Goal: Task Accomplishment & Management: Use online tool/utility

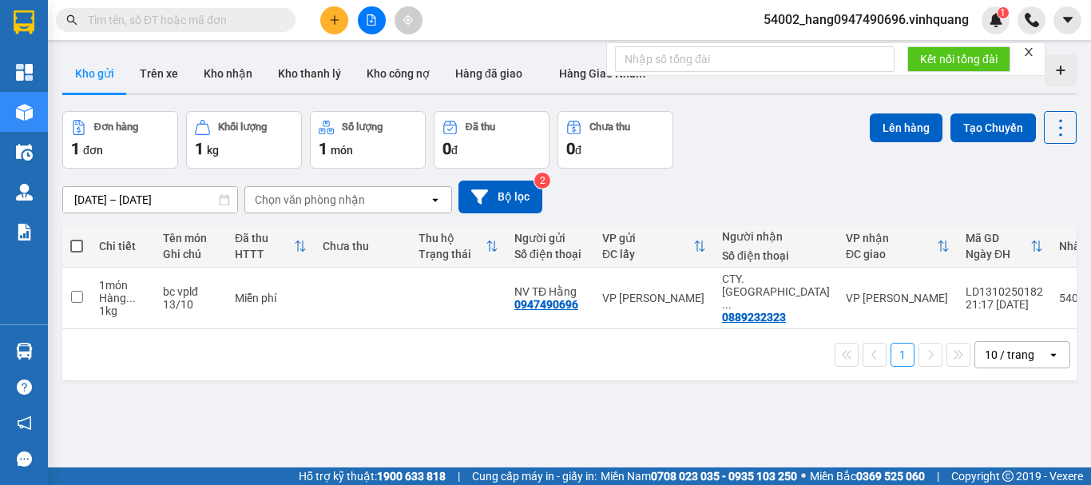
click at [866, 19] on span "54002_hang0947490696.vinhquang" at bounding box center [866, 20] width 231 height 20
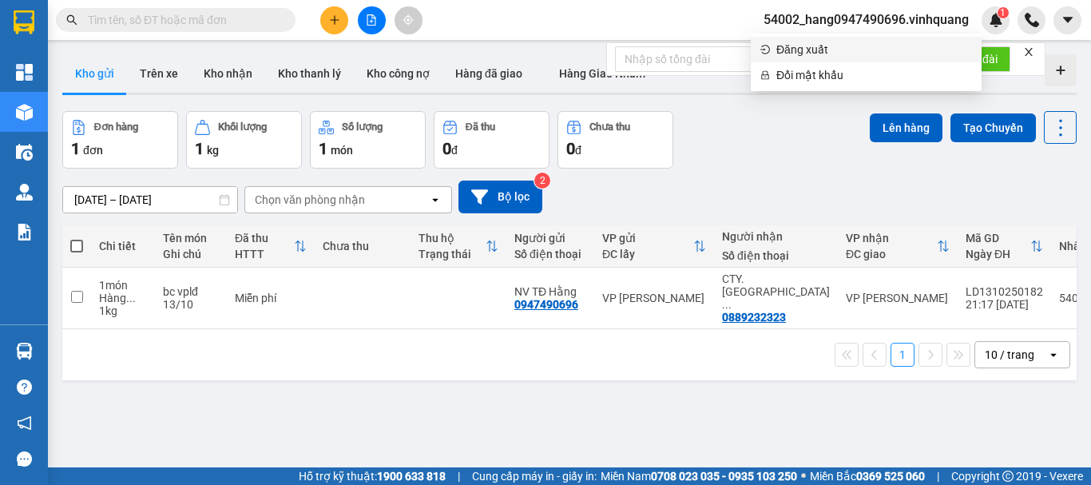
click at [807, 50] on span "Đăng xuất" at bounding box center [874, 50] width 196 height 18
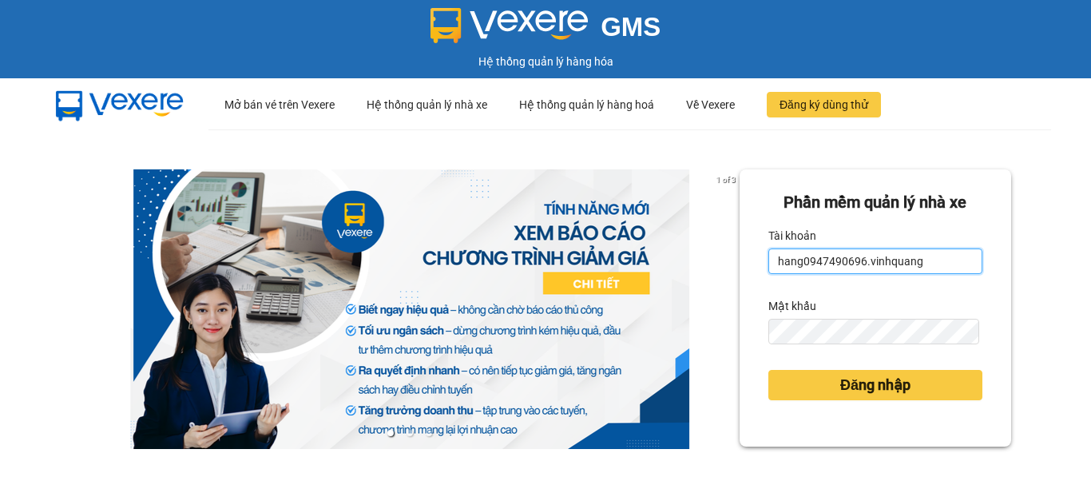
drag, startPoint x: 914, startPoint y: 256, endPoint x: 702, endPoint y: 259, distance: 211.7
click at [703, 259] on div "1 of 3 Phần mềm quản lý nhà xe Tài khoản hang0947490696.vinhquang Mật khẩu Đăng…" at bounding box center [545, 355] width 1091 height 452
type input "h"
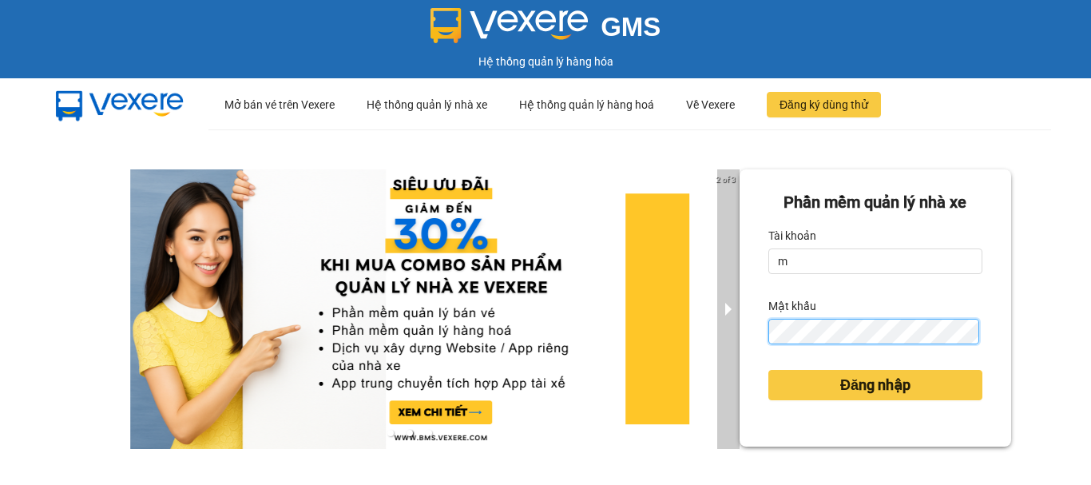
click at [724, 343] on div "2 of 3 Phần mềm quản lý nhà xe Tài khoản m Mật khẩu Đăng nhập" at bounding box center [545, 355] width 1091 height 452
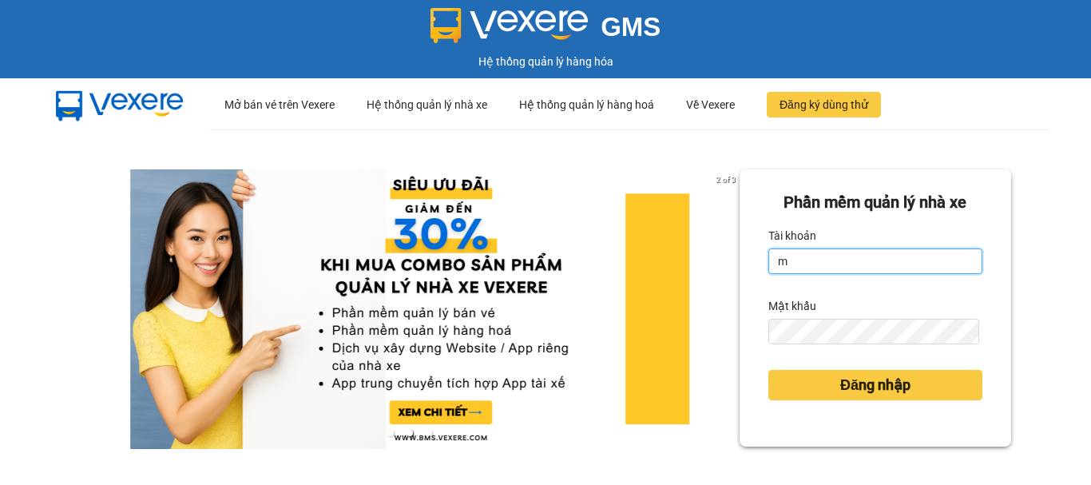
click at [796, 269] on input "m" at bounding box center [875, 261] width 214 height 26
type input "manh0987834906.vinhquang"
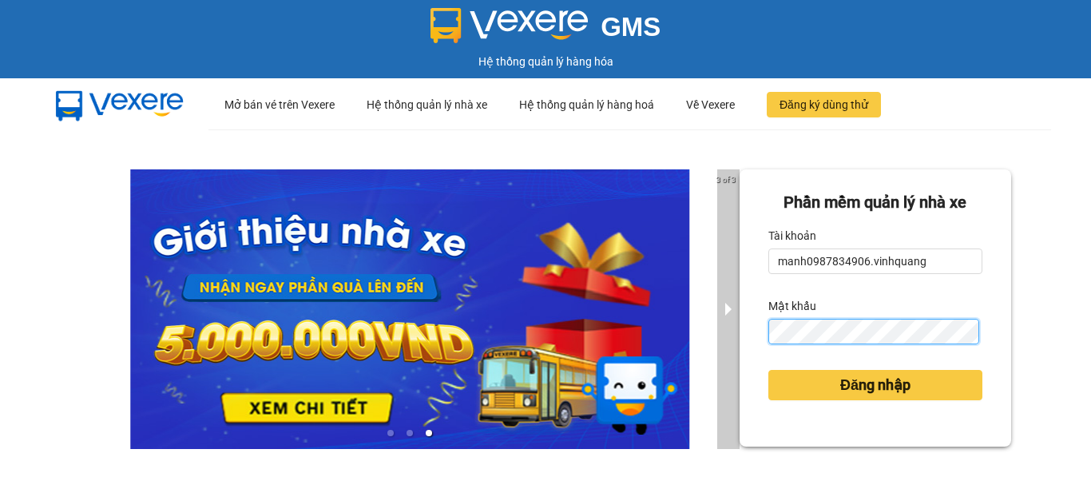
click at [716, 342] on div "3 of 3 Phần mềm quản lý nhà xe Tài khoản manh0987834906.vinhquang Mật khẩu Đăng…" at bounding box center [545, 355] width 1091 height 452
click at [768, 370] on button "Đăng nhập" at bounding box center [875, 385] width 214 height 30
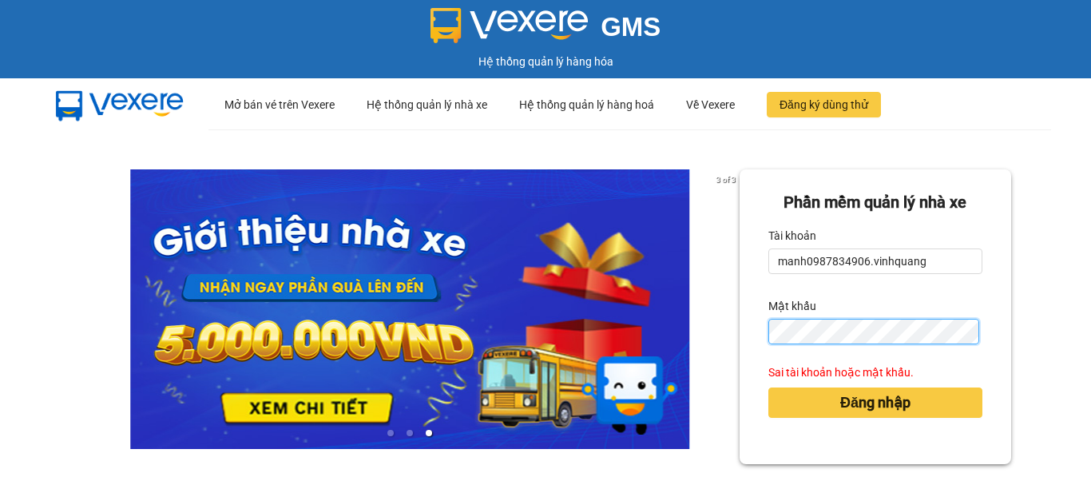
click at [690, 333] on div "3 of 3 Phần mềm quản lý nhà xe Tài khoản manh0987834906.vinhquang Mật khẩu Sai …" at bounding box center [545, 355] width 1091 height 452
click at [756, 349] on div "Phần mềm quản lý nhà xe Tài khoản manh0987834906.vinhquang Mật khẩu Sai tài kho…" at bounding box center [876, 316] width 272 height 295
click at [768, 387] on button "Đăng nhập" at bounding box center [875, 402] width 214 height 30
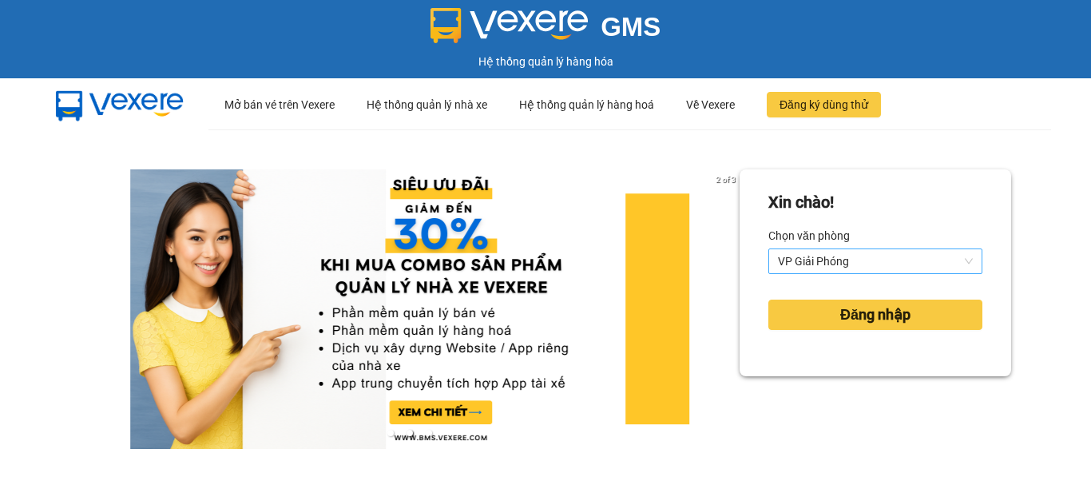
click at [825, 259] on span "VP Giải Phóng" at bounding box center [875, 261] width 195 height 24
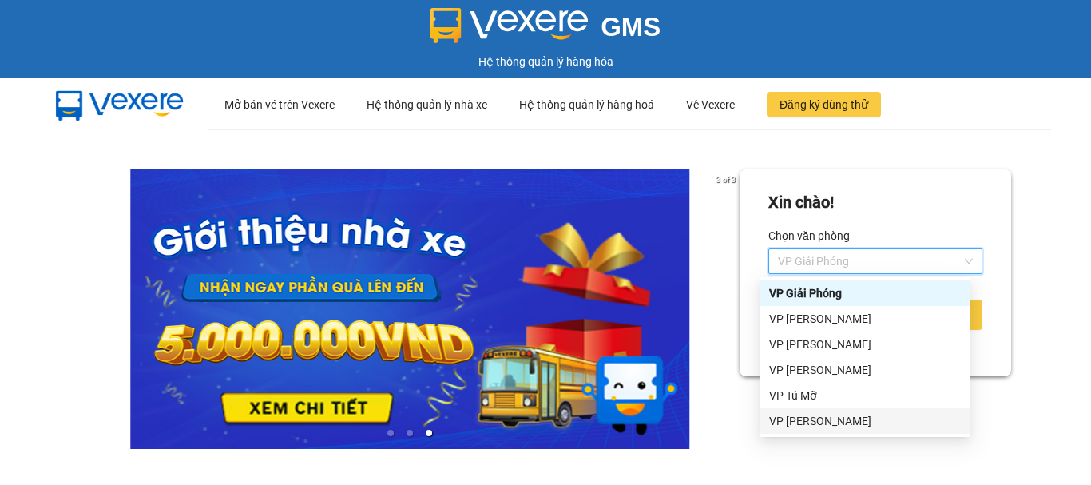
click at [809, 421] on div "VP [PERSON_NAME]" at bounding box center [865, 421] width 192 height 18
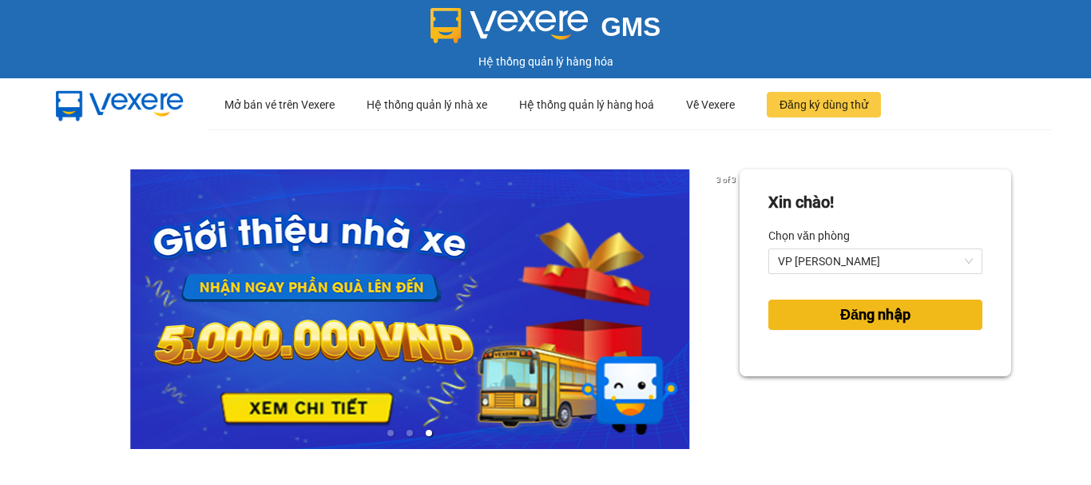
click at [863, 319] on span "Đăng nhập" at bounding box center [875, 314] width 70 height 22
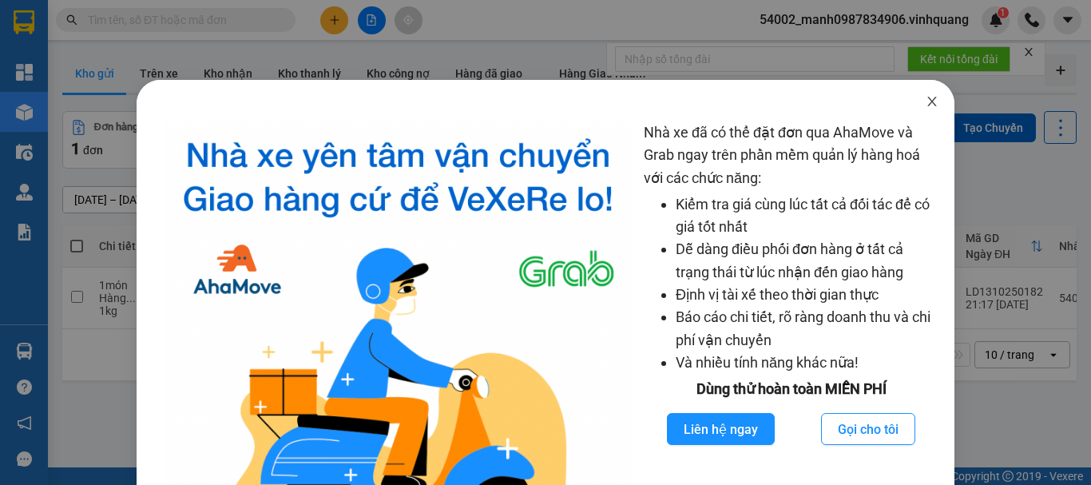
click at [924, 109] on span "Close" at bounding box center [932, 102] width 45 height 45
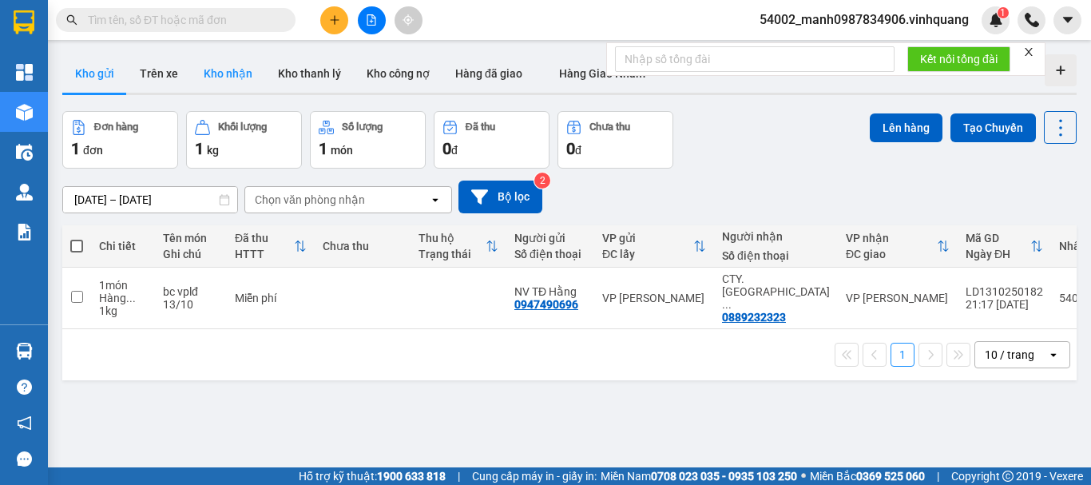
click at [236, 79] on button "Kho nhận" at bounding box center [228, 73] width 74 height 38
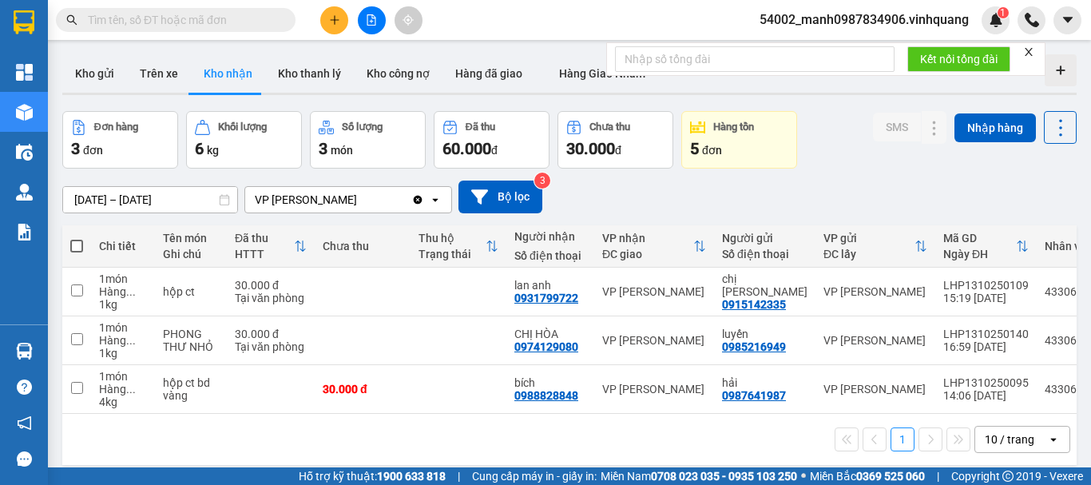
click at [718, 142] on div "5 đơn" at bounding box center [739, 148] width 98 height 22
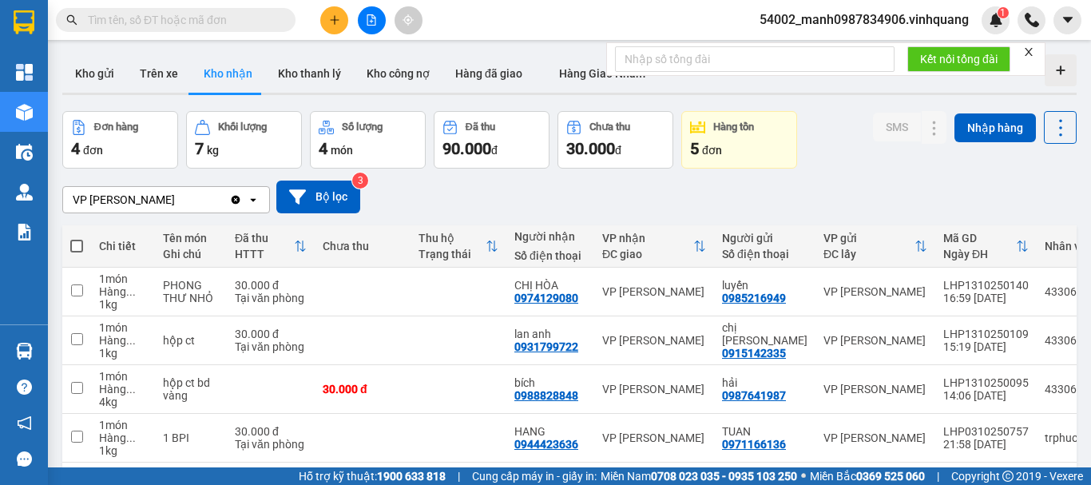
scroll to position [73, 0]
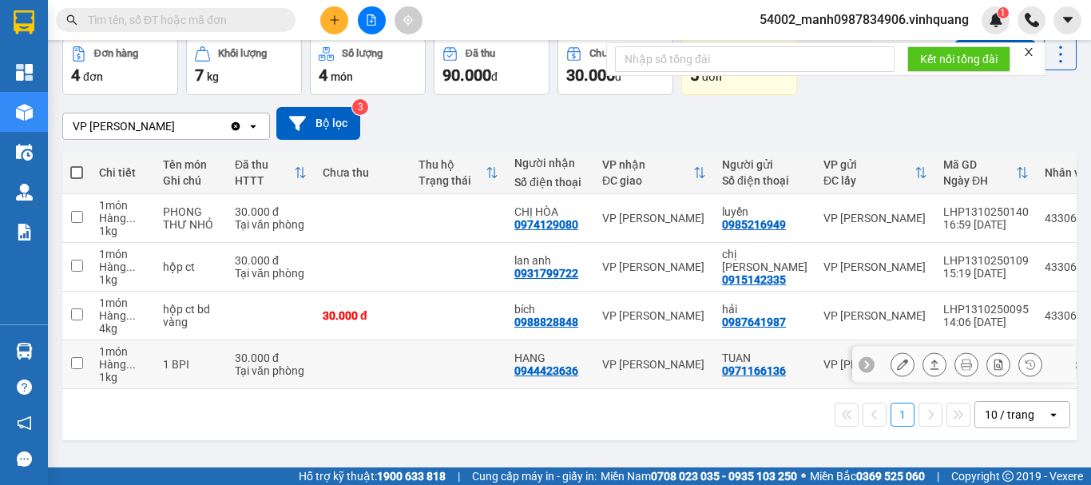
click at [750, 374] on div "0971166136" at bounding box center [754, 370] width 64 height 13
copy div "0971166136"
click at [118, 14] on input "text" at bounding box center [182, 20] width 188 height 18
paste input "0971166136"
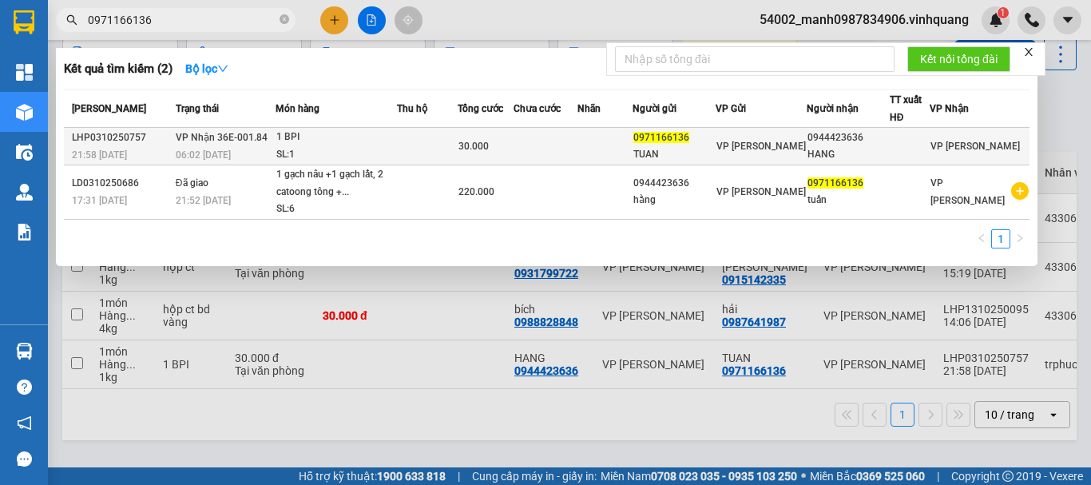
type input "0971166136"
click at [299, 137] on div "1 BPI" at bounding box center [336, 138] width 120 height 18
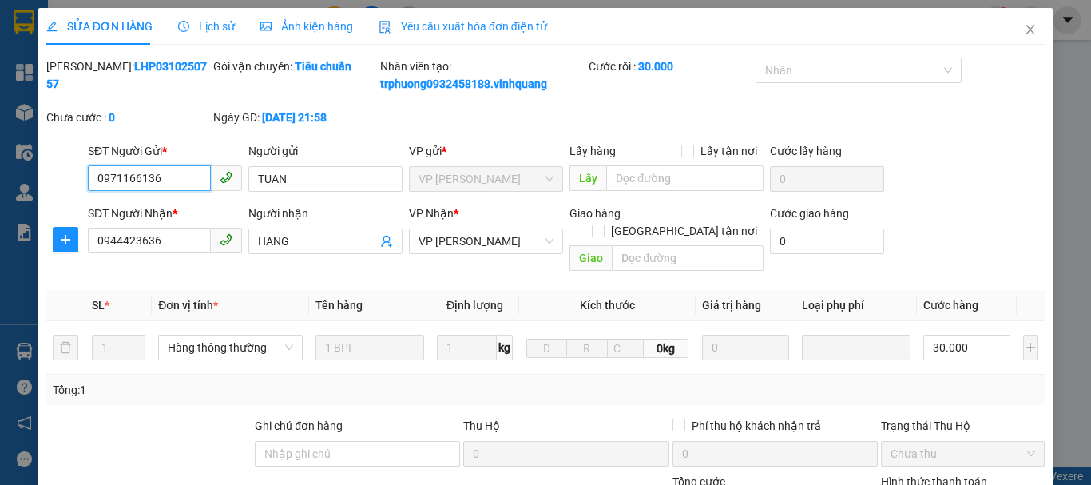
type input "0971166136"
type input "TUAN"
type input "0944423636"
type input "HANG"
type input "0"
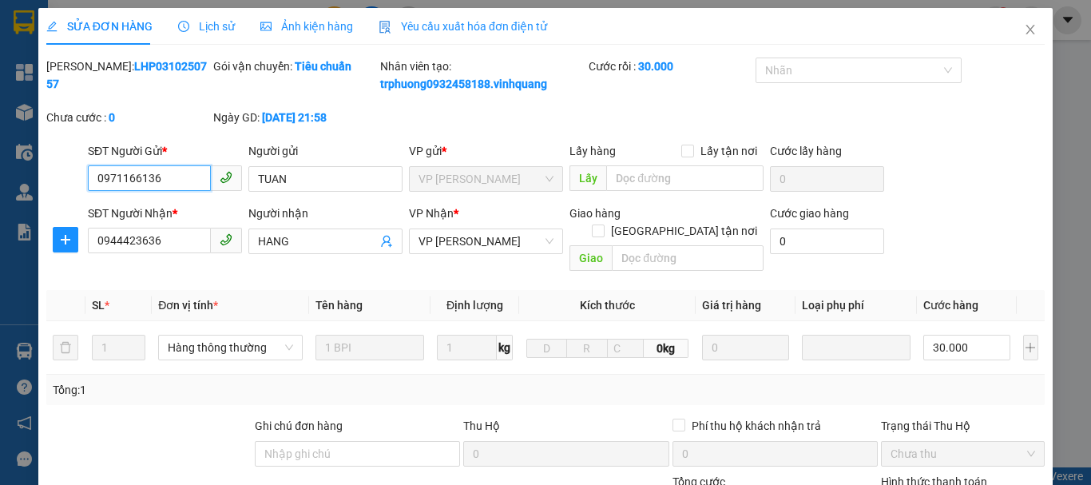
type input "30.000"
click at [213, 21] on span "Lịch sử" at bounding box center [206, 26] width 57 height 13
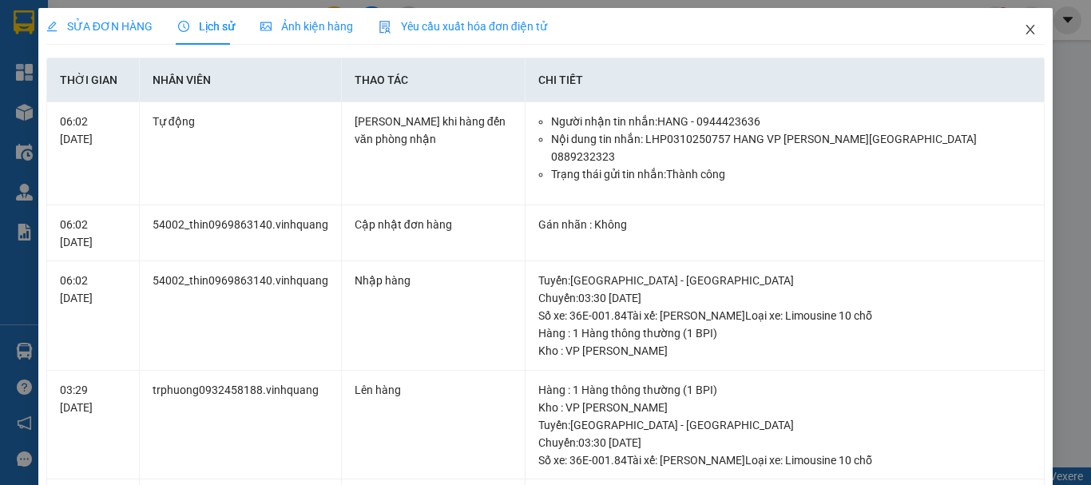
click at [1026, 28] on icon "close" at bounding box center [1030, 30] width 9 height 10
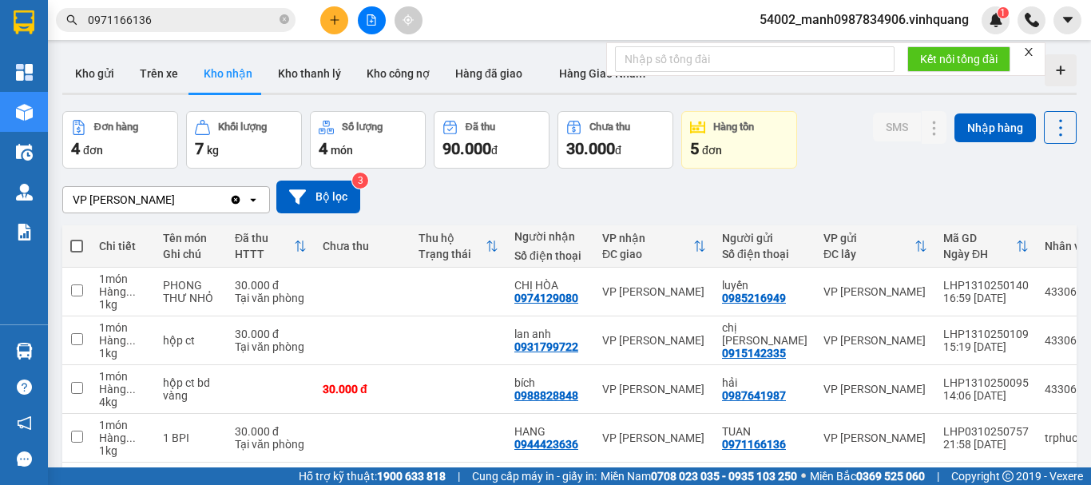
scroll to position [73, 0]
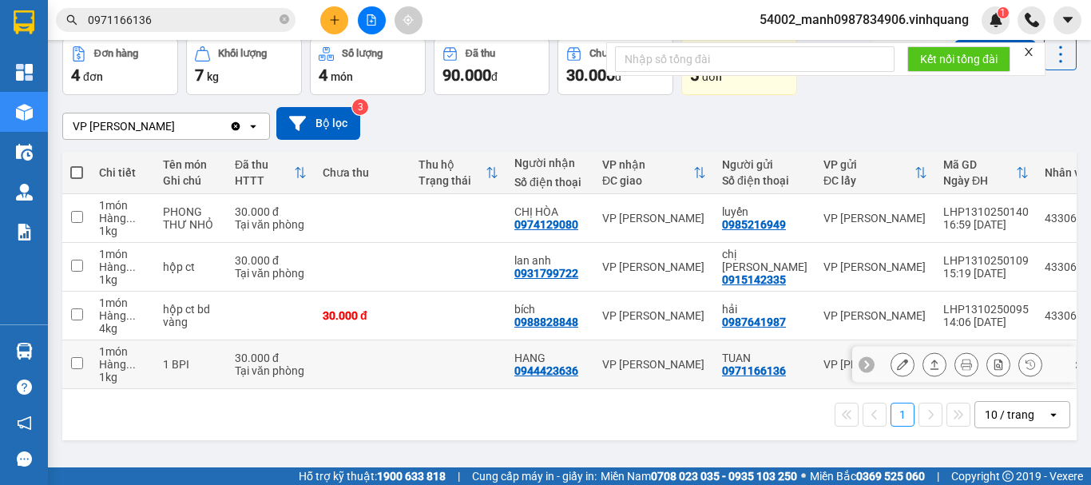
click at [80, 363] on input "checkbox" at bounding box center [77, 363] width 12 height 12
checkbox input "true"
